Goal: Find specific page/section: Find specific page/section

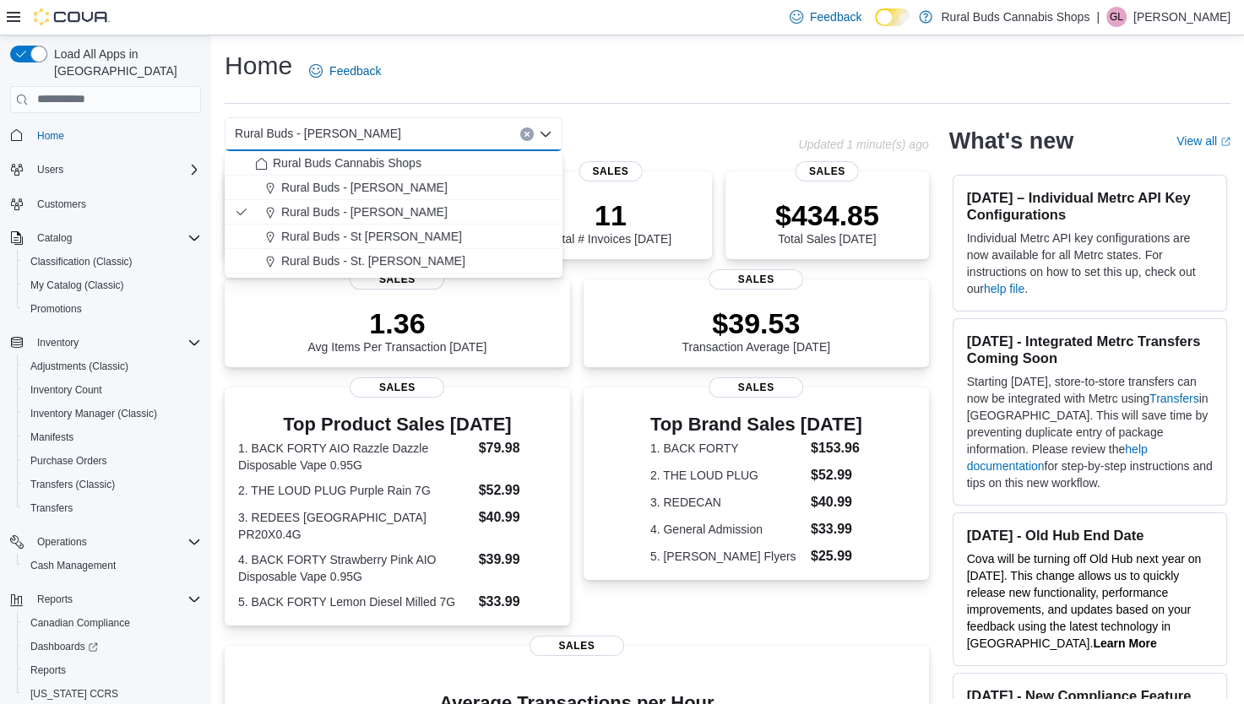
click at [505, 73] on div "Home Feedback" at bounding box center [727, 71] width 1005 height 44
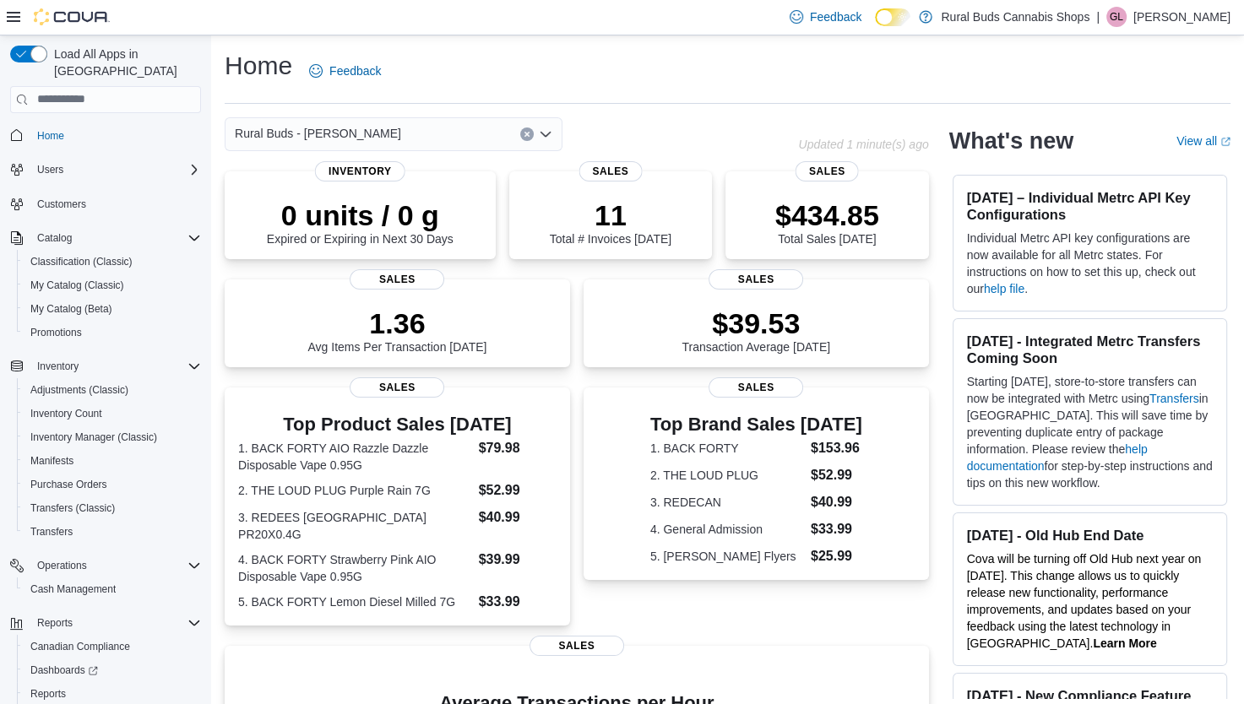
click at [547, 128] on icon "Open list of options" at bounding box center [546, 134] width 14 height 14
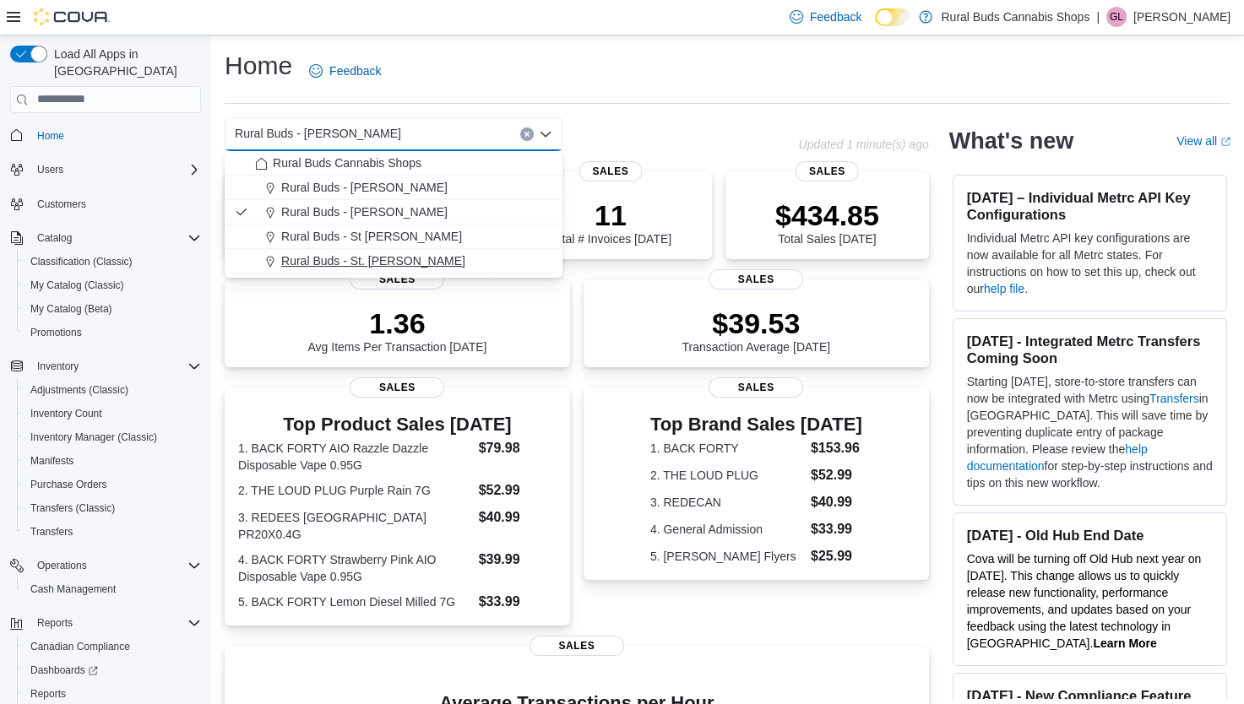
click at [393, 257] on span "Rural Buds - St. [PERSON_NAME]" at bounding box center [373, 260] width 184 height 17
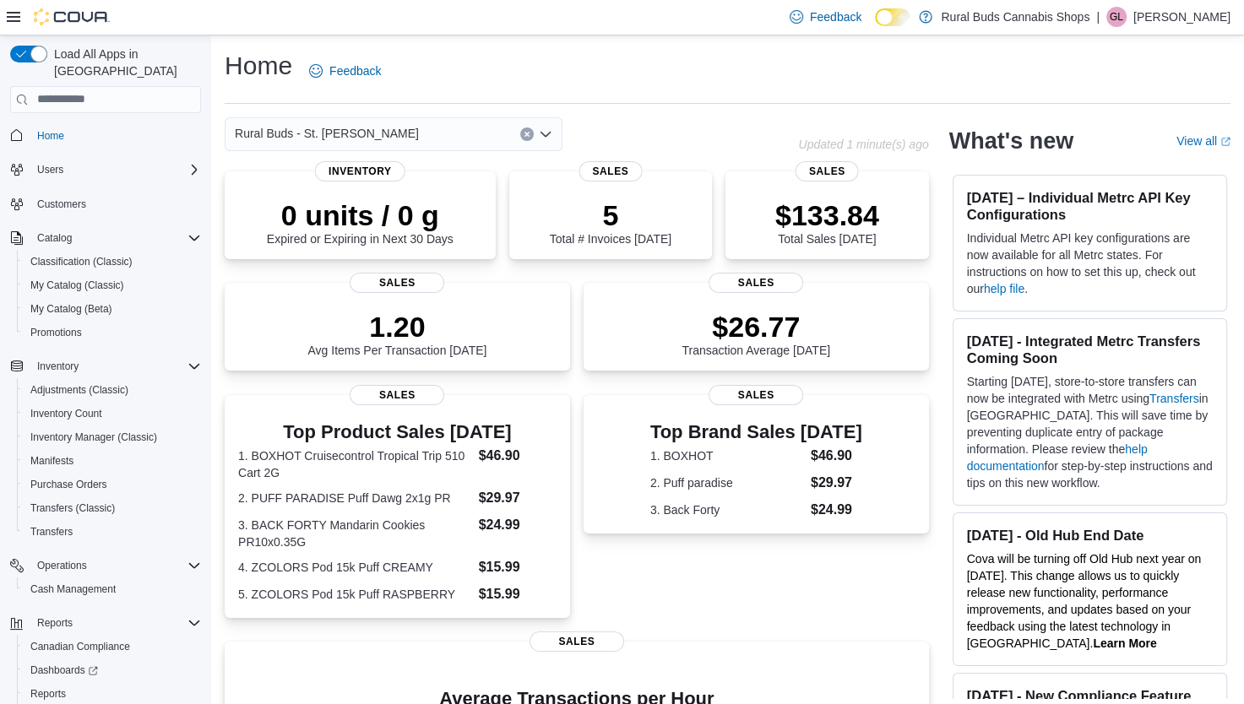
click at [542, 135] on icon "Open list of options" at bounding box center [546, 134] width 14 height 14
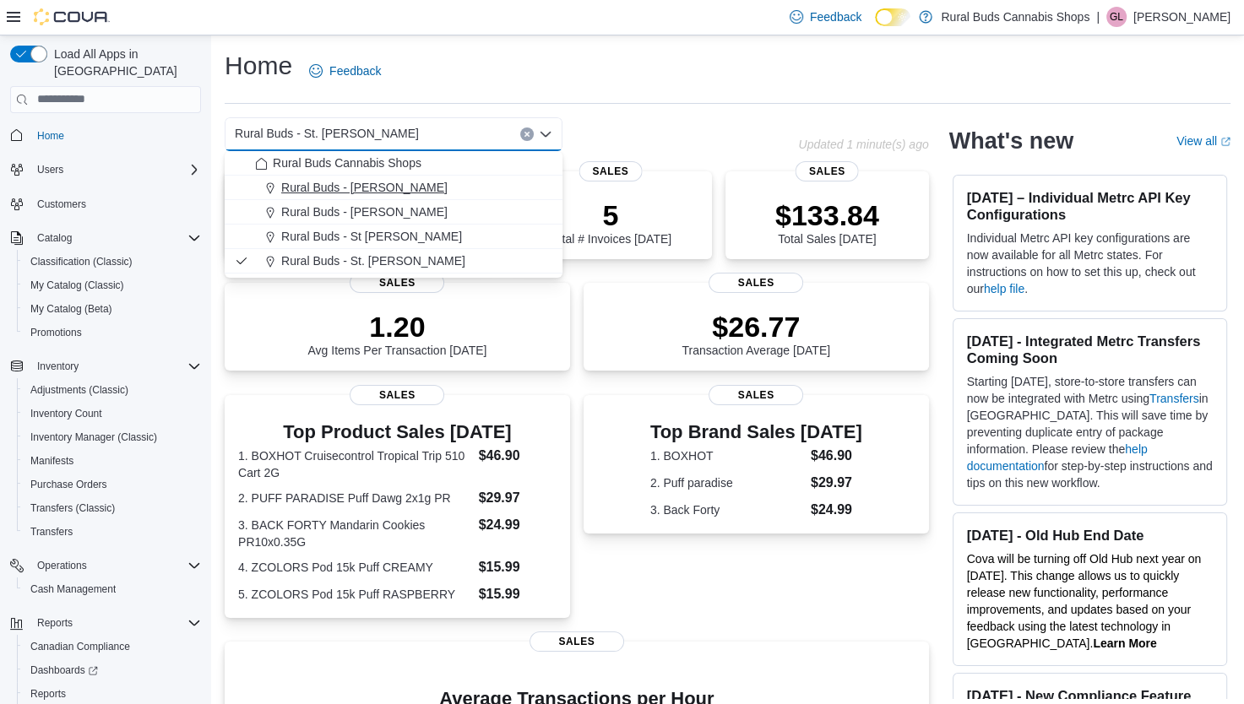
click at [382, 181] on span "Rural Buds - [PERSON_NAME]" at bounding box center [364, 187] width 166 height 17
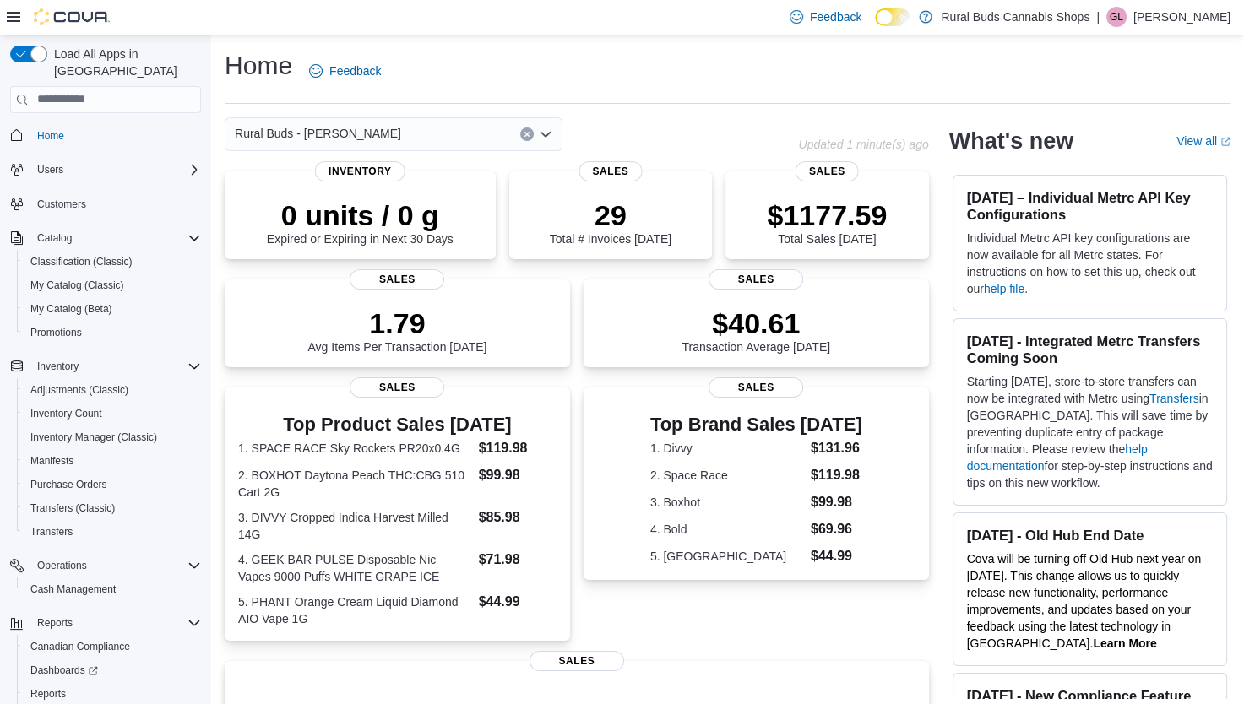
click at [545, 135] on icon "Open list of options" at bounding box center [545, 133] width 10 height 5
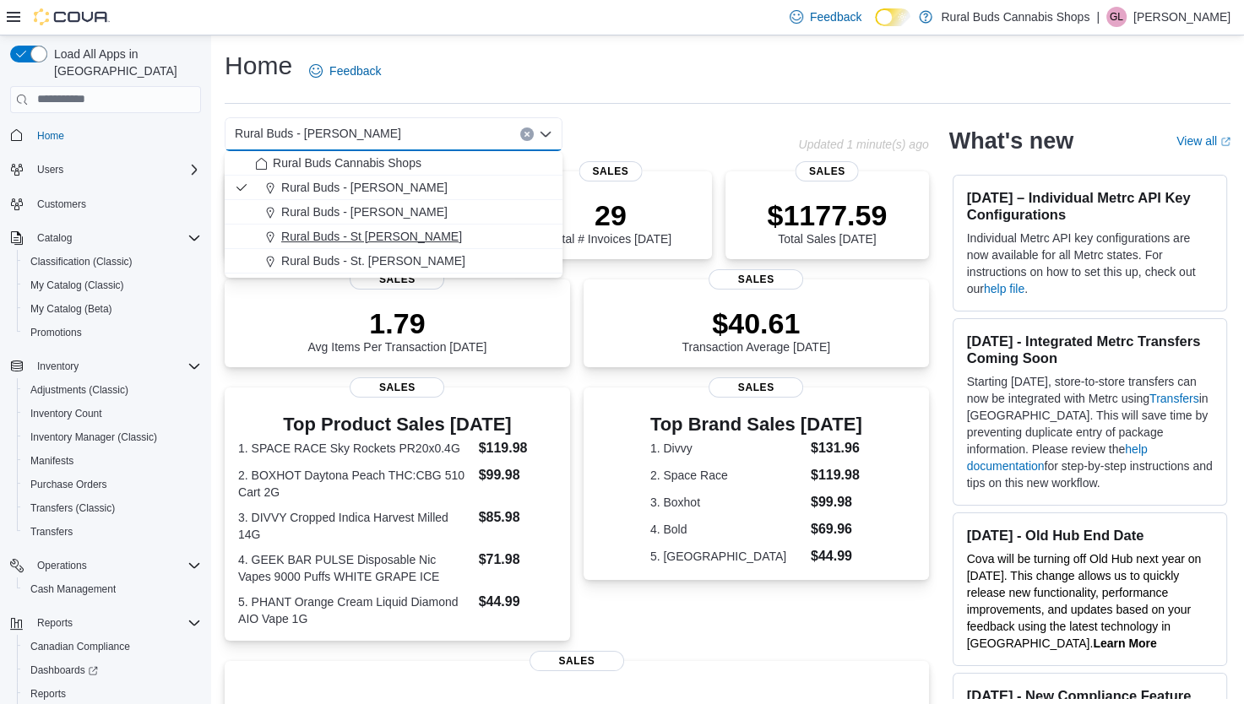
click at [408, 231] on span "Rural Buds - St [PERSON_NAME]" at bounding box center [371, 236] width 181 height 17
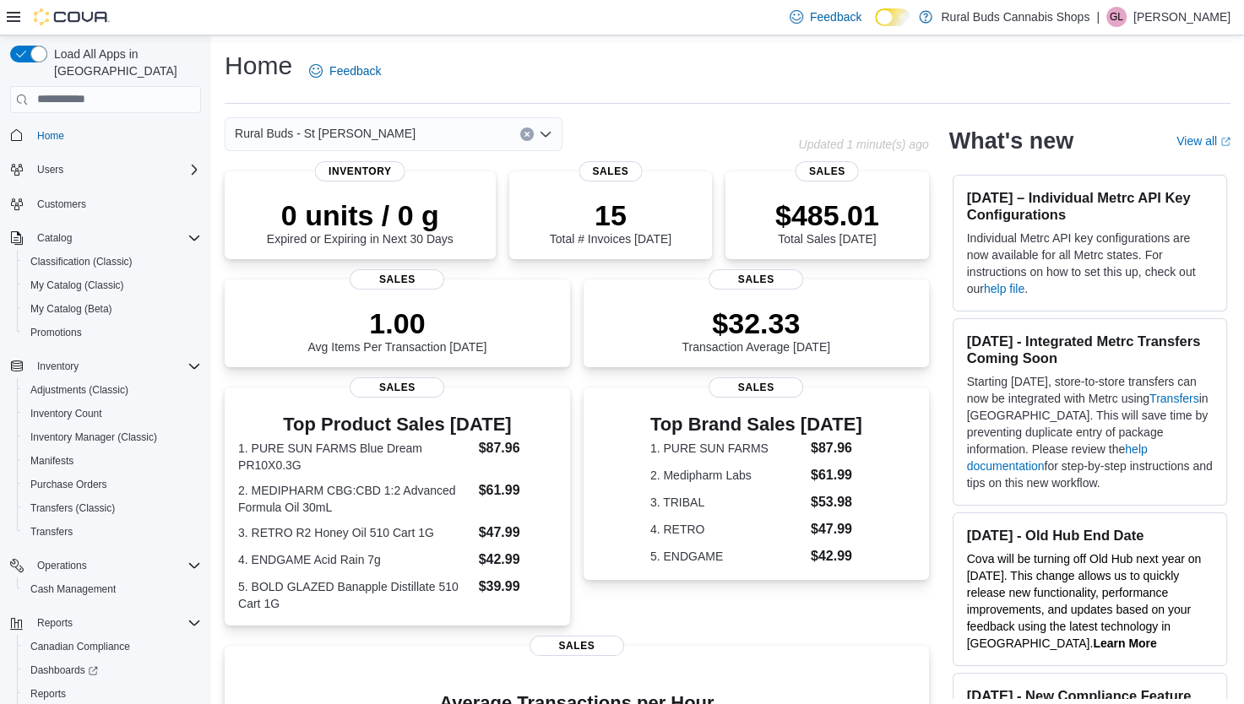
click at [548, 137] on icon "Open list of options" at bounding box center [546, 134] width 14 height 14
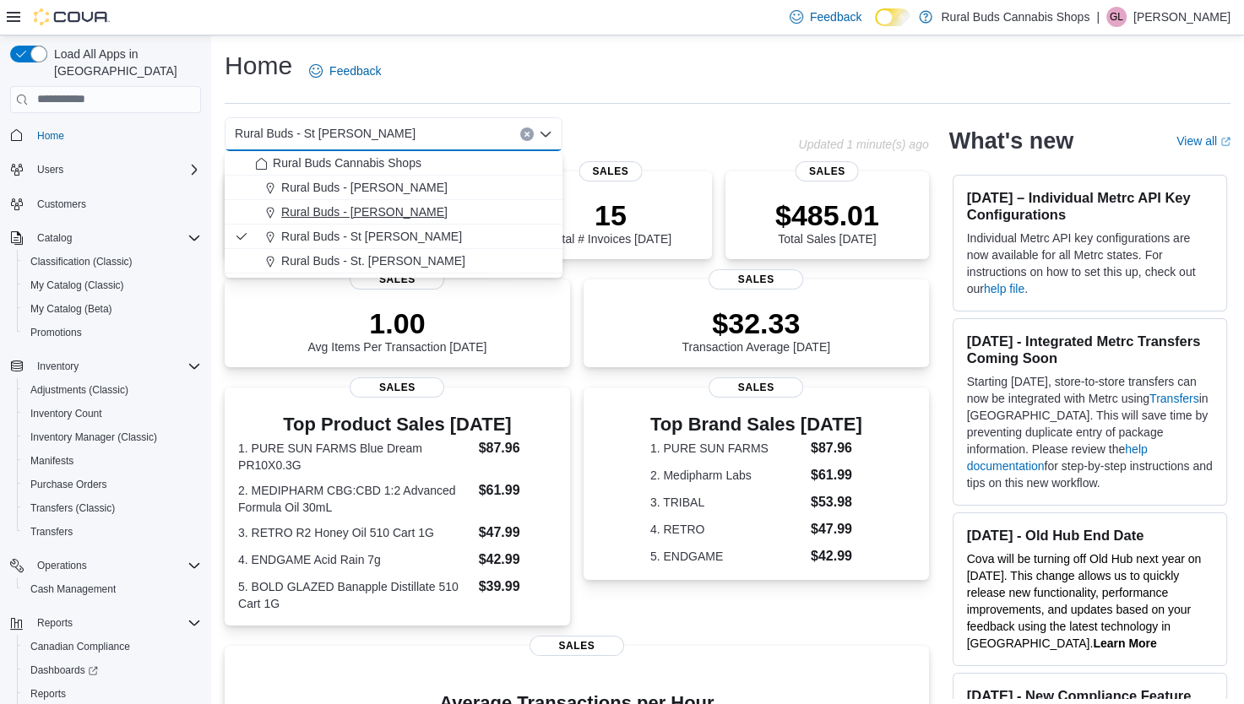
click at [380, 215] on span "Rural Buds - [PERSON_NAME]" at bounding box center [364, 211] width 166 height 17
